Goal: Navigation & Orientation: Find specific page/section

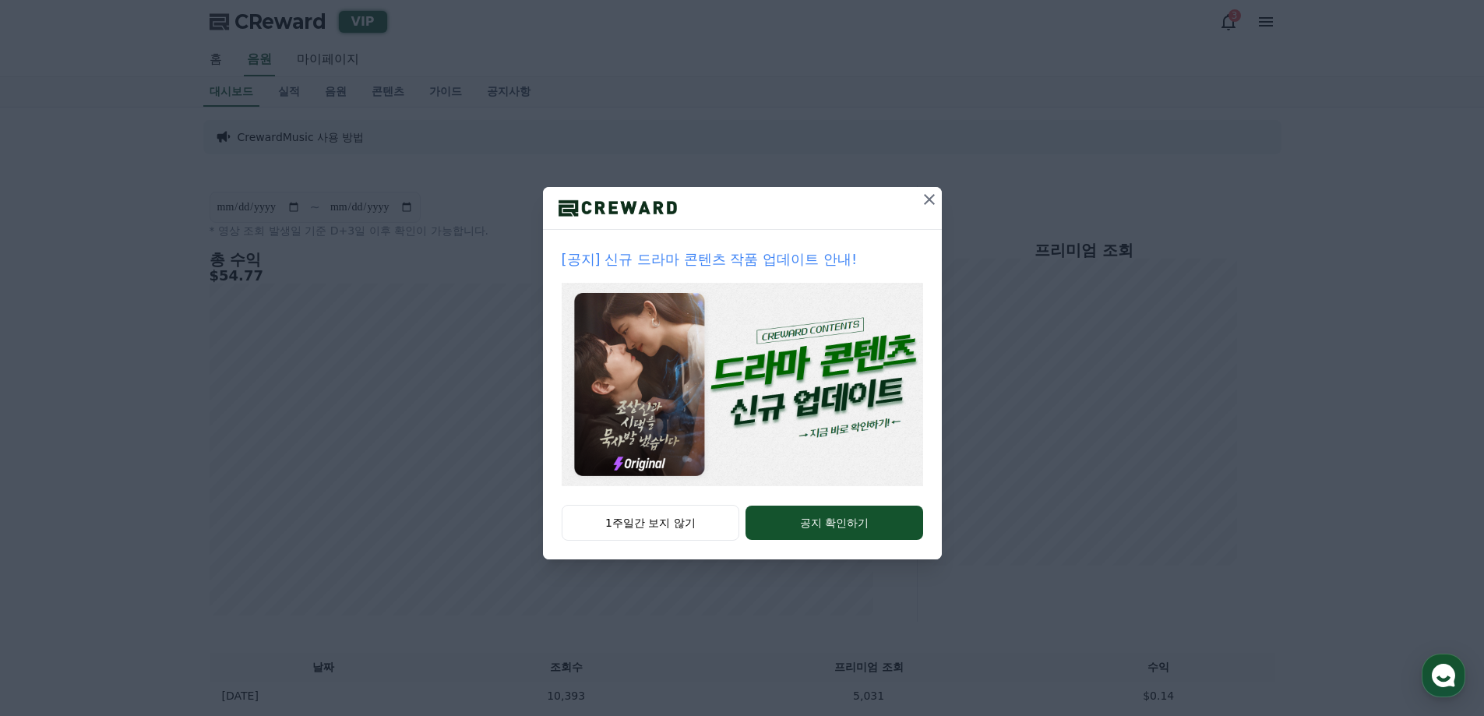
click at [926, 198] on icon at bounding box center [929, 199] width 19 height 19
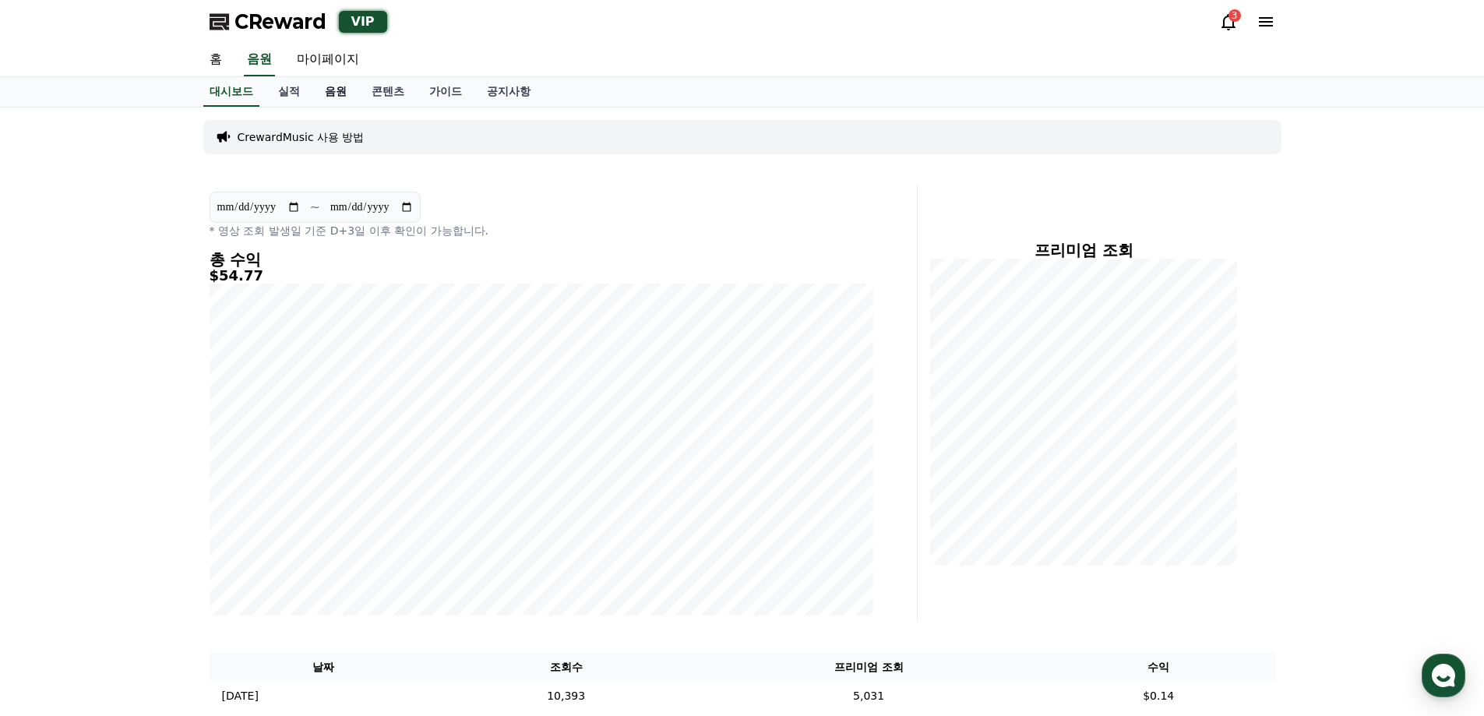
click at [341, 93] on link "음원" at bounding box center [335, 92] width 47 height 30
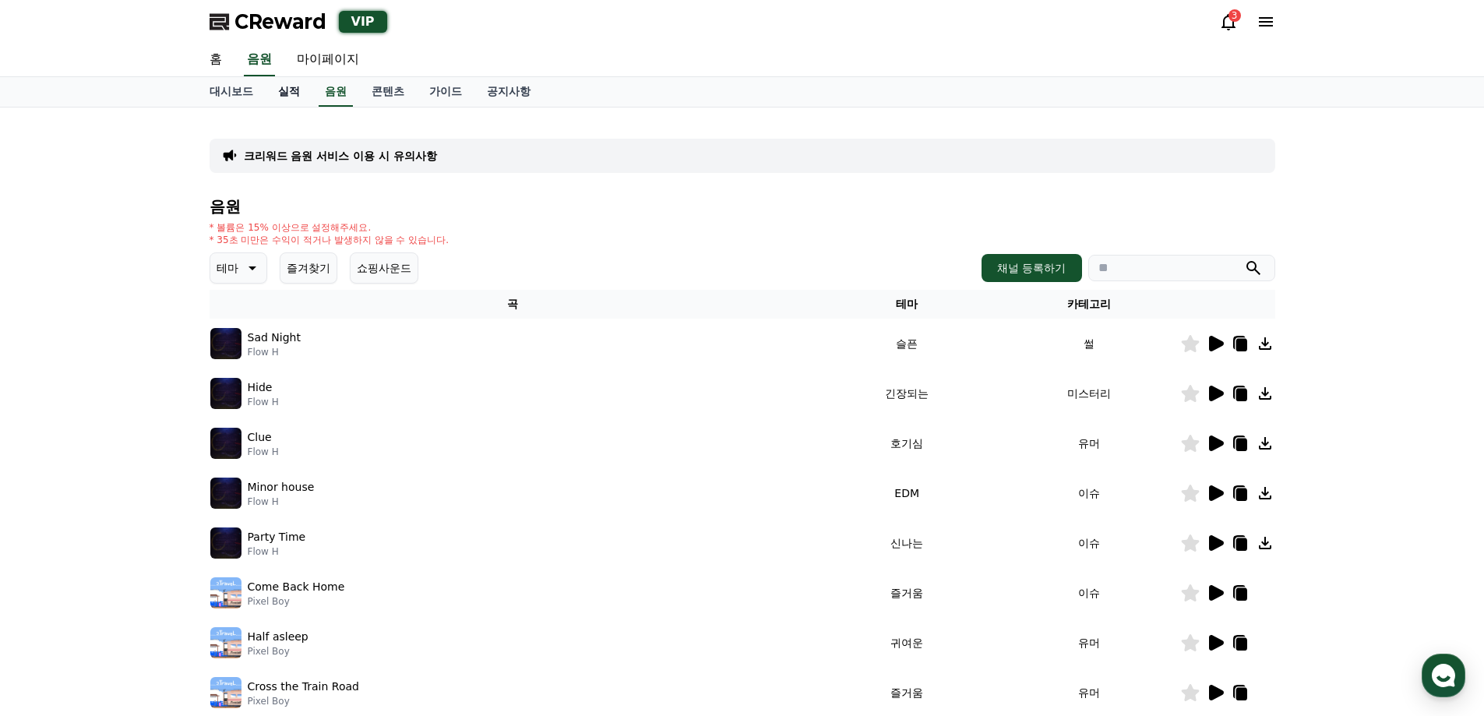
click at [290, 89] on link "실적" at bounding box center [289, 92] width 47 height 30
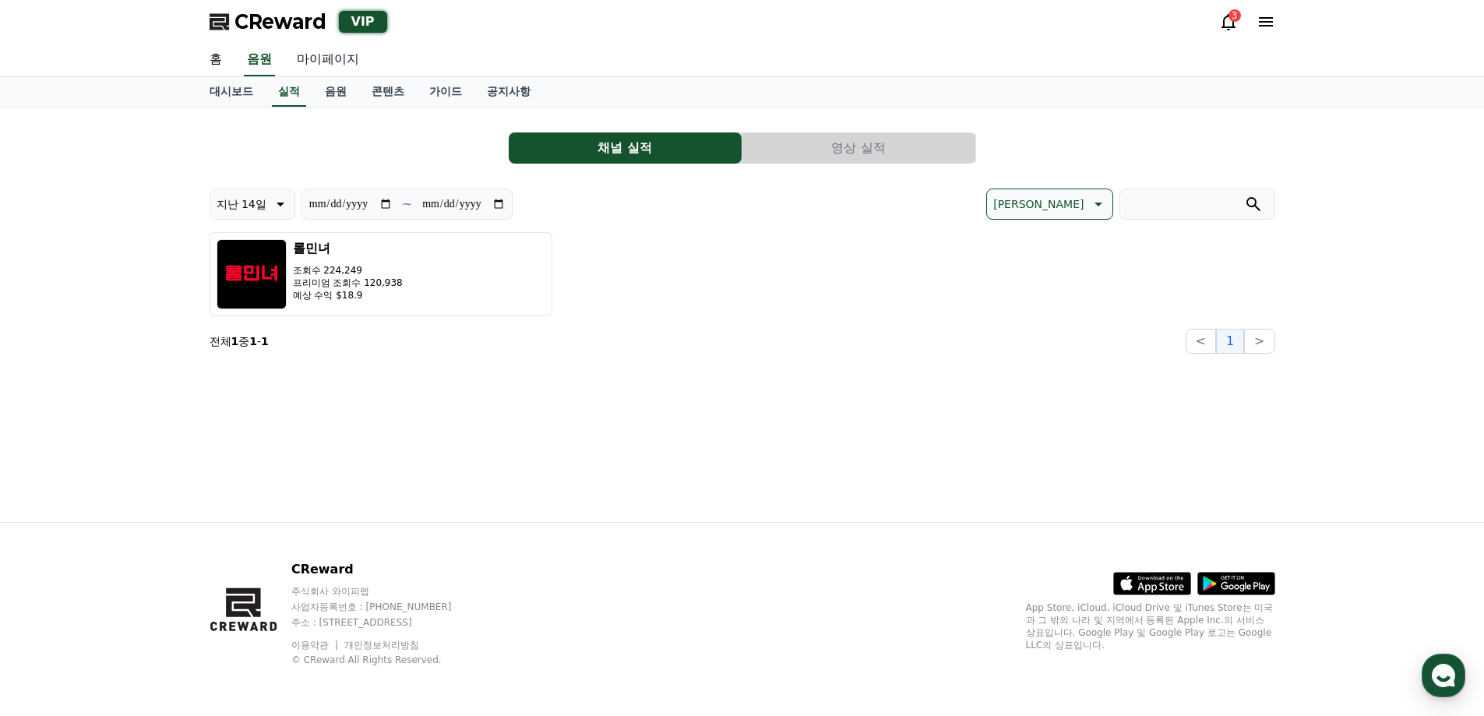
click at [326, 64] on link "마이페이지" at bounding box center [327, 60] width 87 height 33
select select "**********"
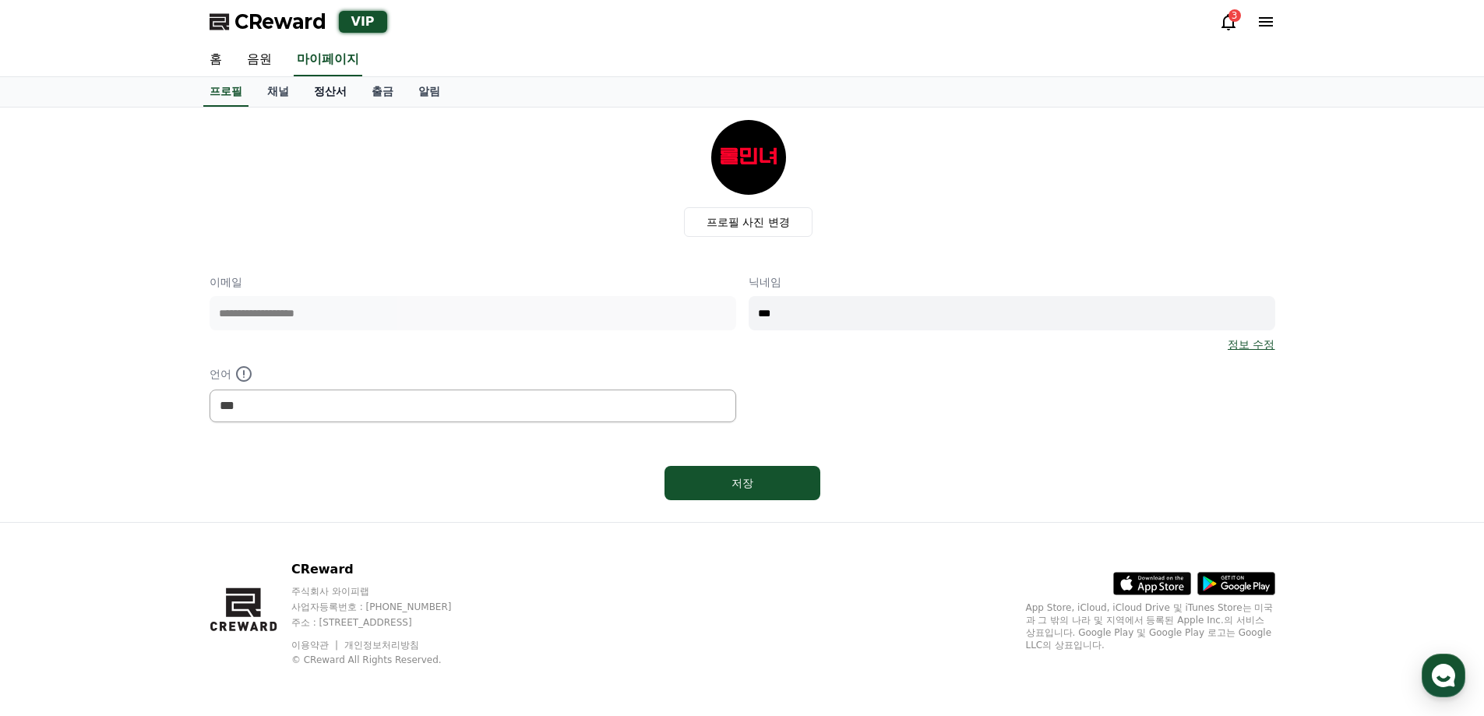
click at [332, 96] on link "정산서" at bounding box center [330, 92] width 58 height 30
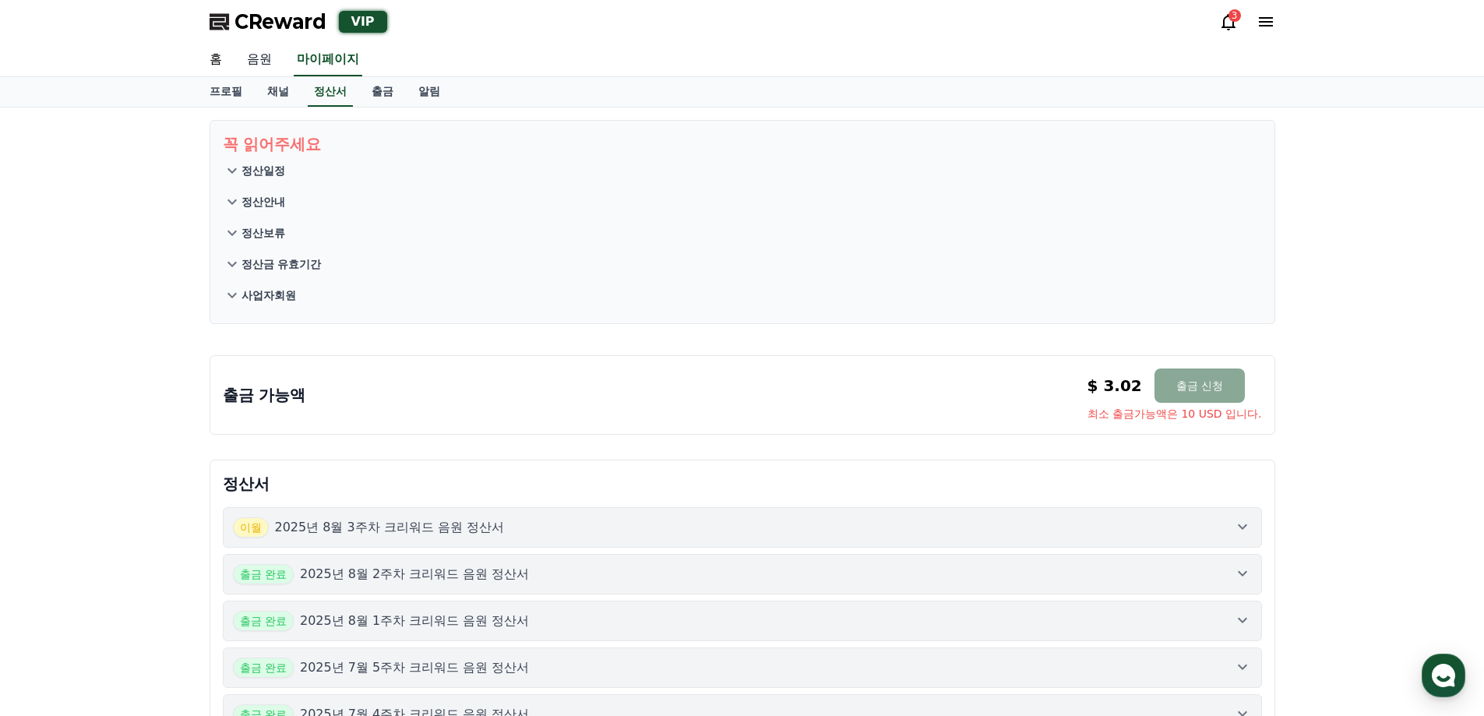
click at [253, 56] on link "음원" at bounding box center [259, 60] width 50 height 33
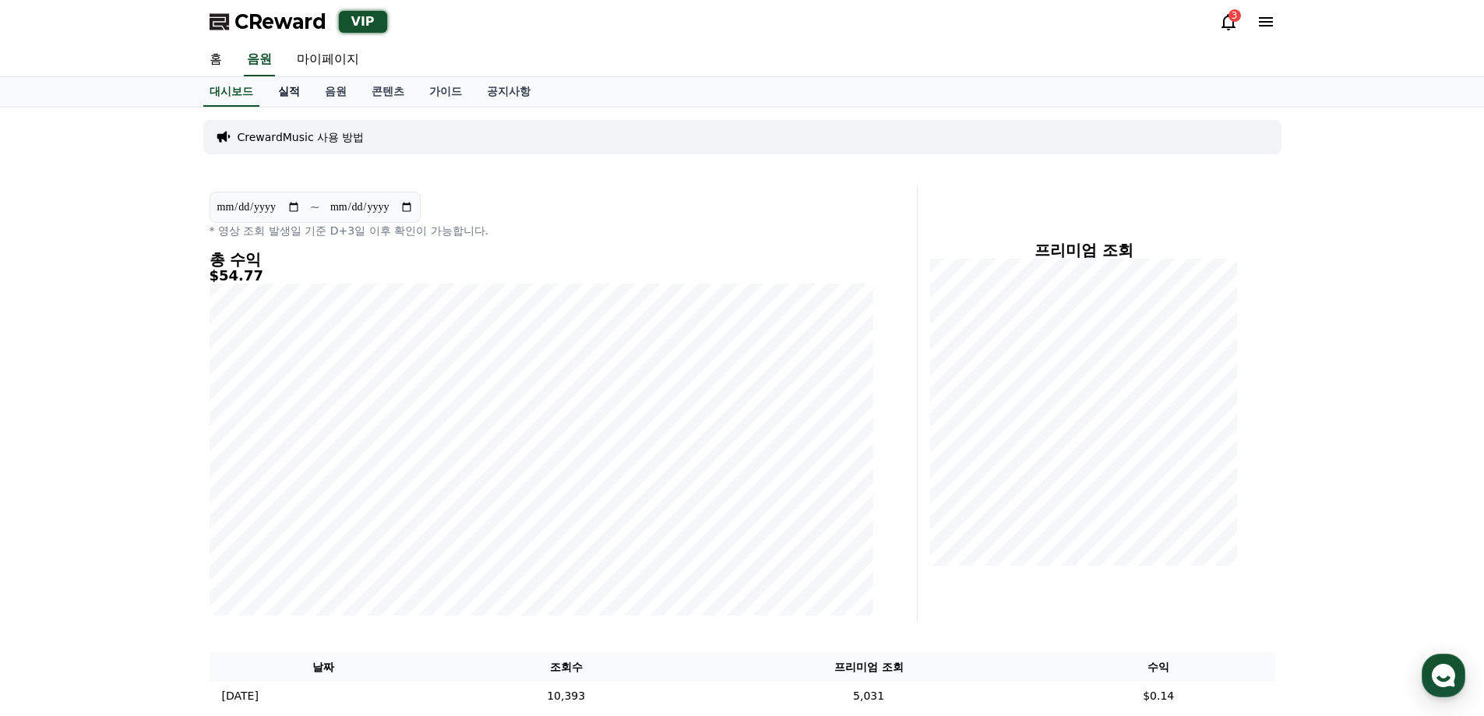
drag, startPoint x: 304, startPoint y: 107, endPoint x: 300, endPoint y: 100, distance: 8.0
click at [304, 106] on div "대시보드 실적 음원 콘텐츠 가이드 공지사항" at bounding box center [742, 92] width 1484 height 30
click at [297, 97] on link "실적" at bounding box center [289, 92] width 47 height 30
